Goal: Find specific page/section: Find specific page/section

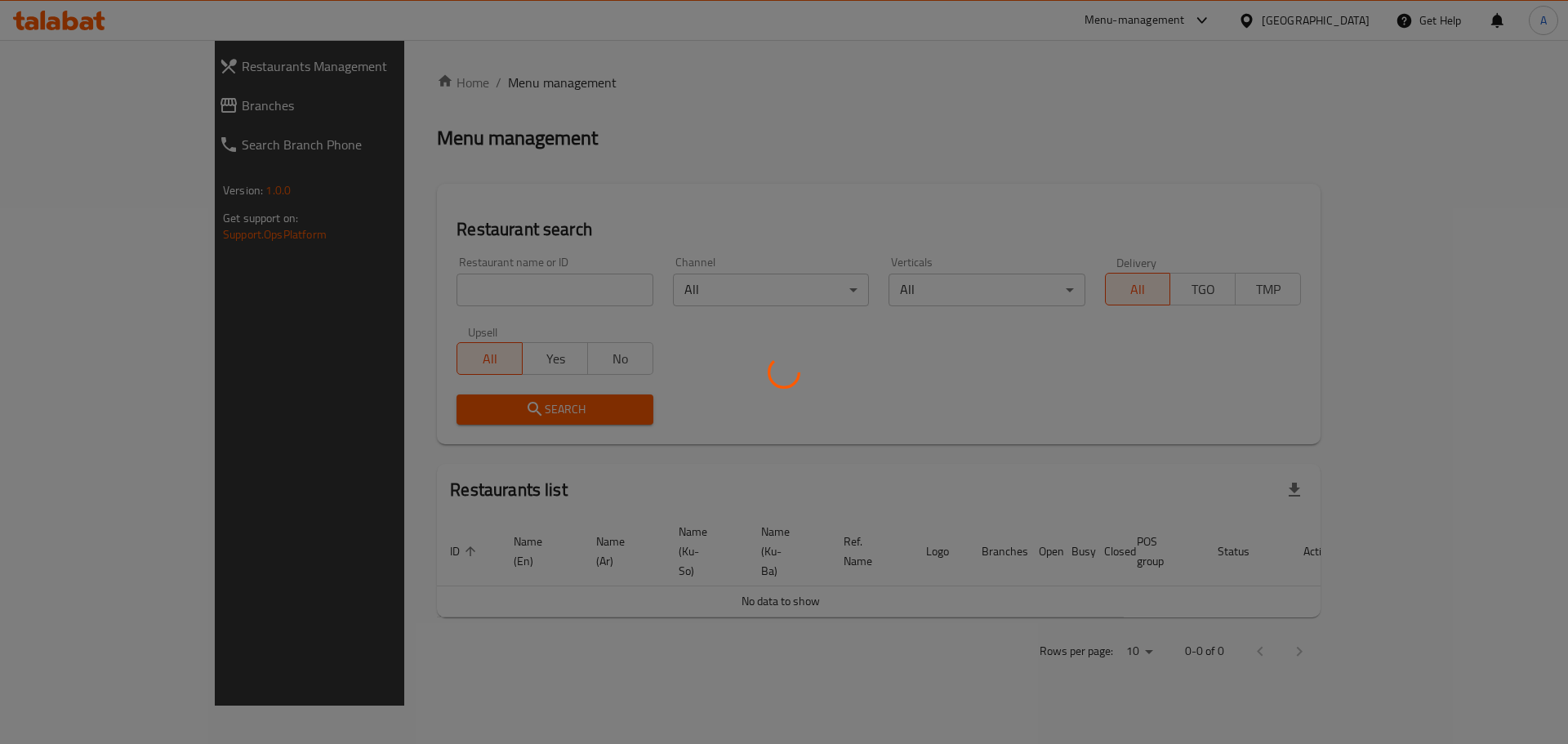
click at [437, 291] on div at bounding box center [784, 372] width 1568 height 744
click at [459, 289] on div at bounding box center [784, 372] width 1568 height 744
click at [459, 301] on div at bounding box center [784, 372] width 1568 height 744
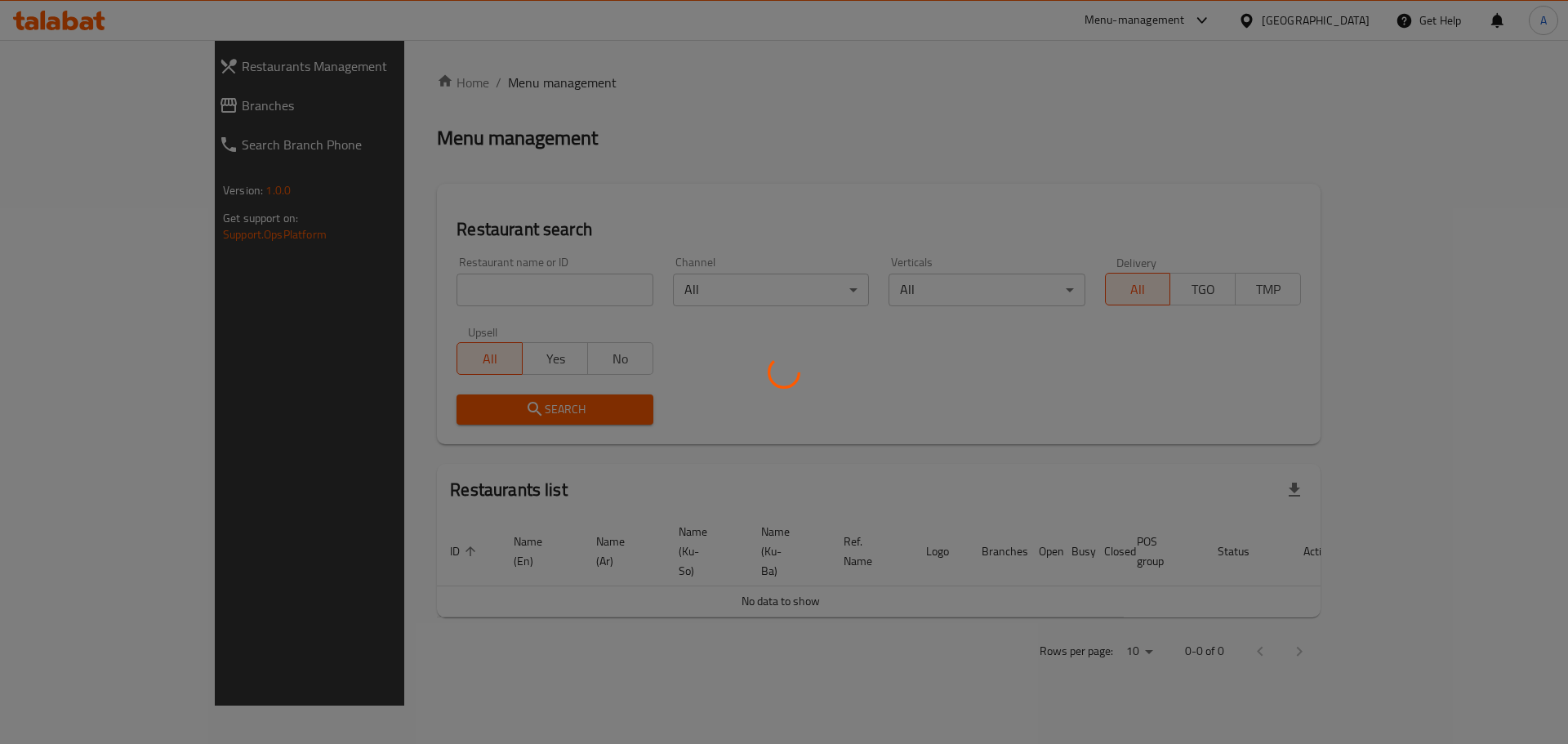
click at [414, 285] on div at bounding box center [784, 372] width 1568 height 744
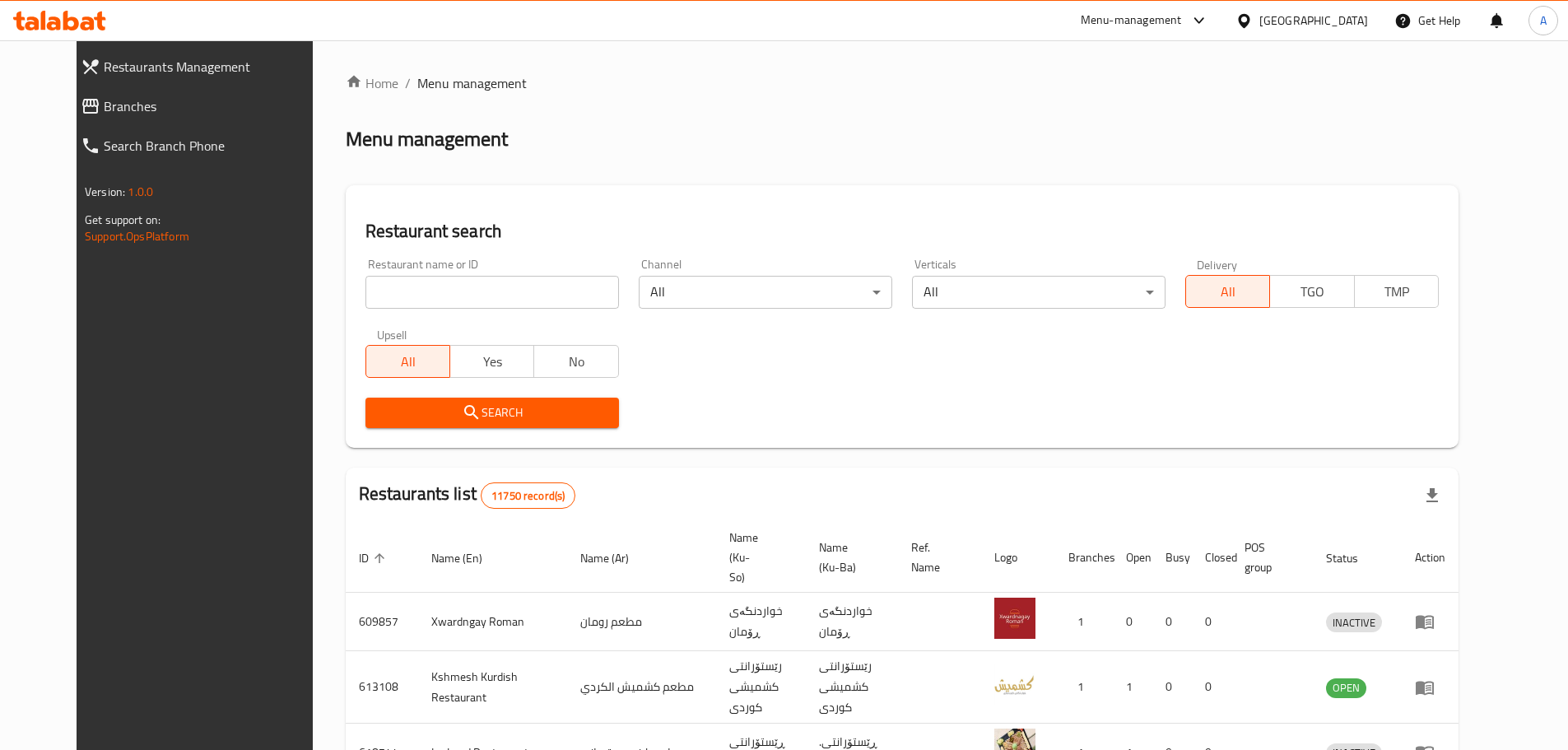
click at [417, 288] on input "search" at bounding box center [492, 292] width 254 height 33
type input "a"
type input "mazraah"
click button "Search" at bounding box center [492, 412] width 254 height 31
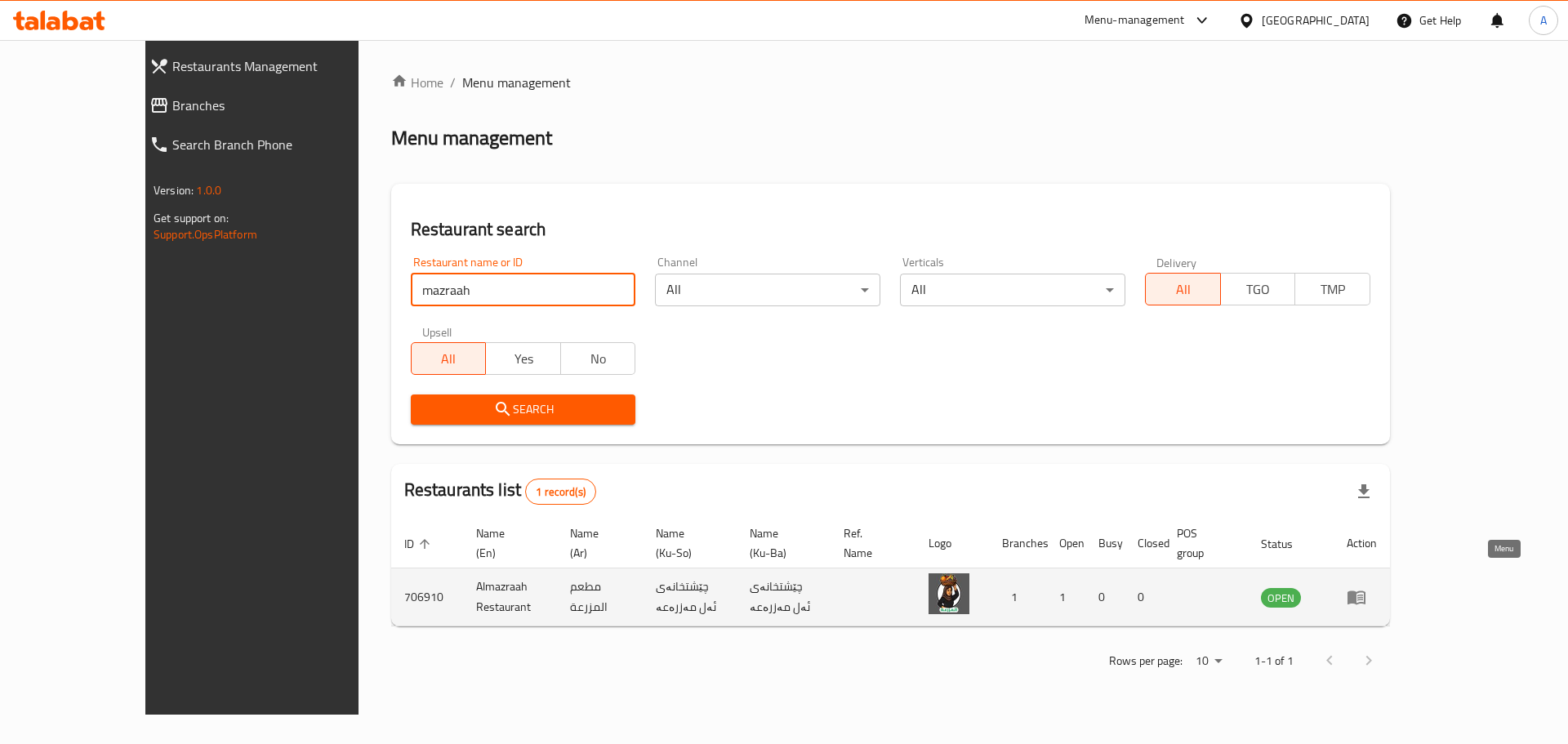
click at [1366, 591] on icon "enhanced table" at bounding box center [1357, 598] width 18 height 14
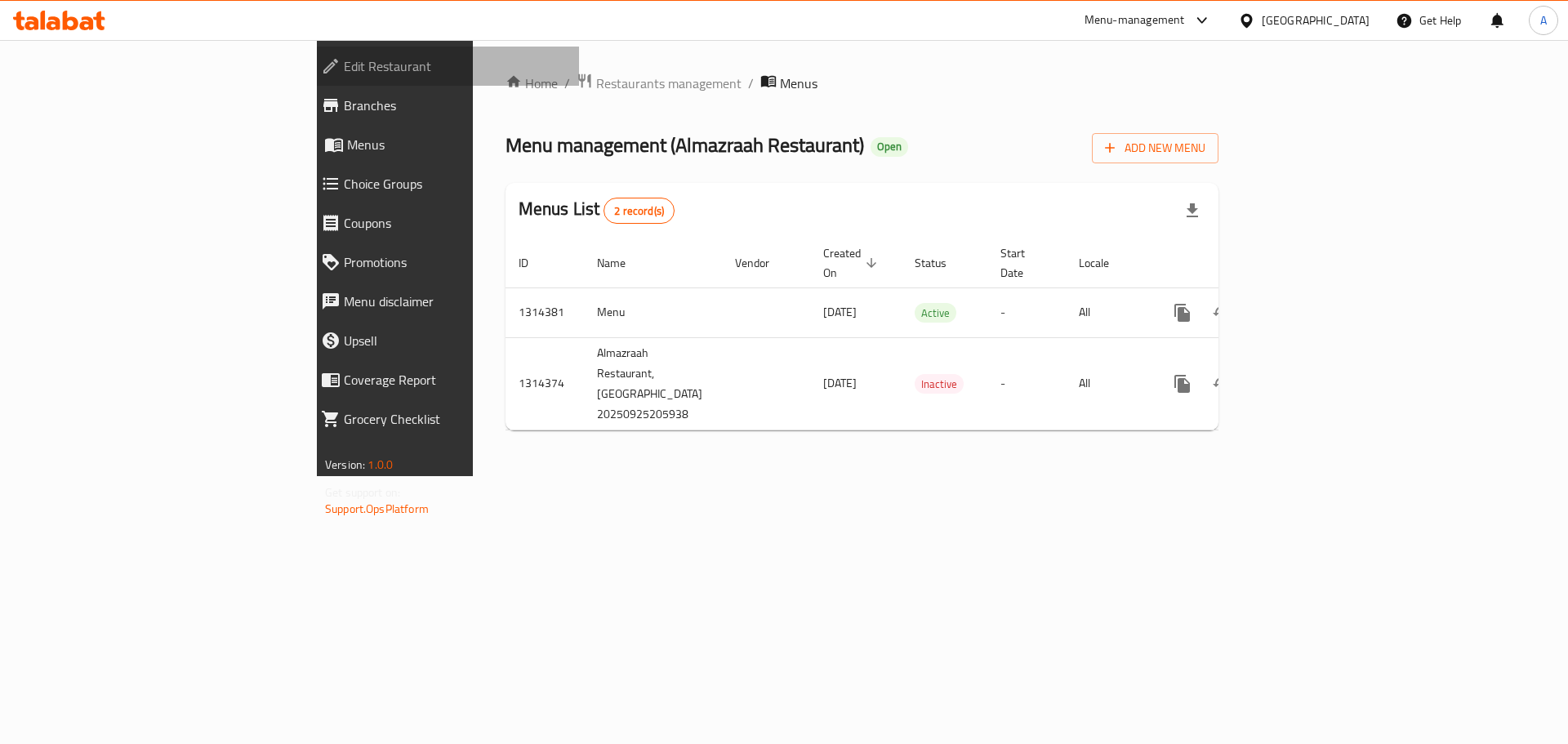
click at [344, 73] on span "Edit Restaurant" at bounding box center [455, 66] width 222 height 20
